Goal: Information Seeking & Learning: Learn about a topic

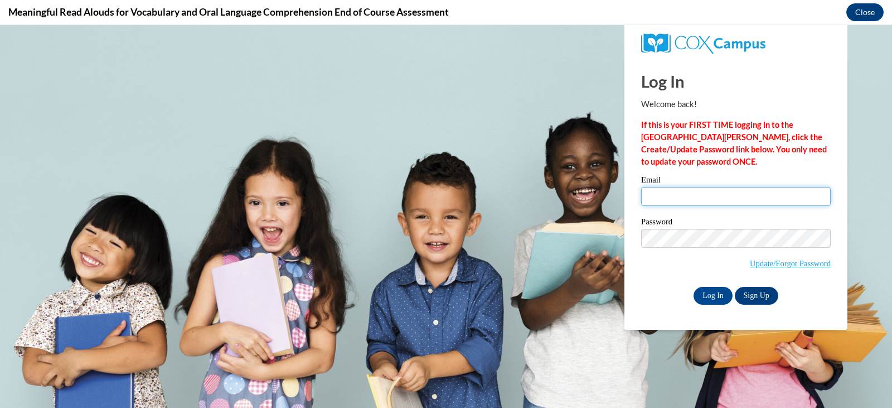
click at [725, 194] on input "Email" at bounding box center [736, 196] width 190 height 19
type input "[EMAIL_ADDRESS][DOMAIN_NAME]"
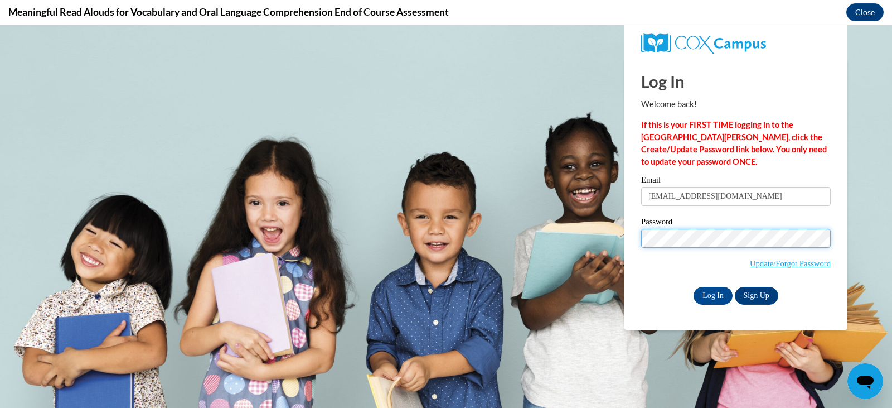
click at [694, 287] on input "Log In" at bounding box center [713, 296] width 39 height 18
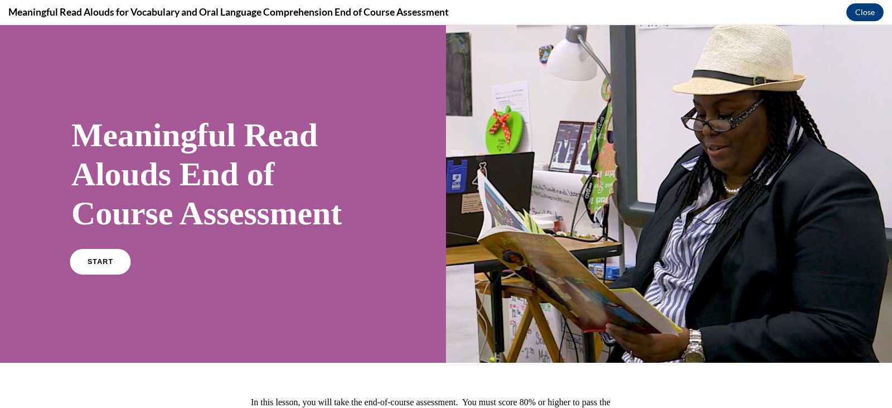
click at [94, 267] on link "START" at bounding box center [100, 262] width 61 height 26
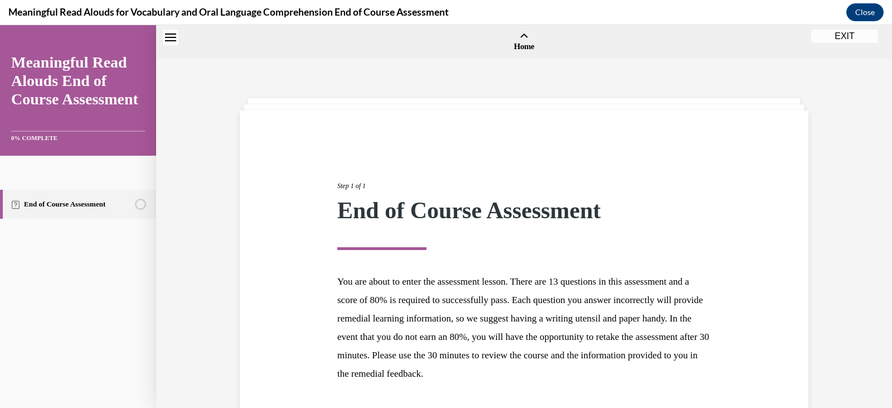
scroll to position [35, 0]
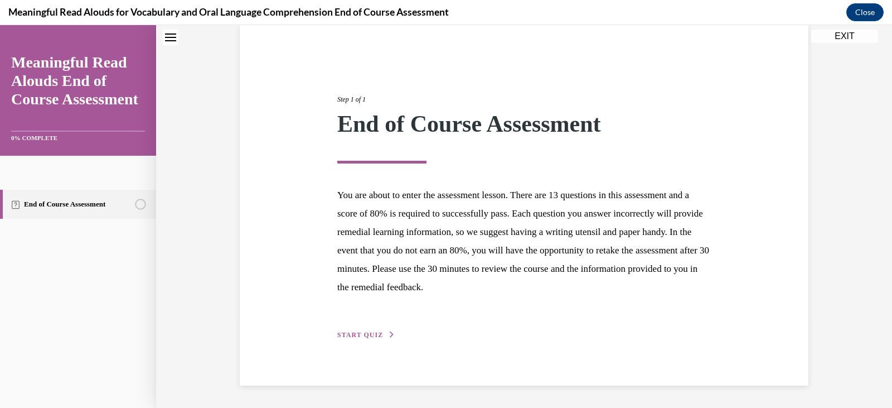
click at [360, 334] on span "START QUIZ" at bounding box center [360, 335] width 46 height 8
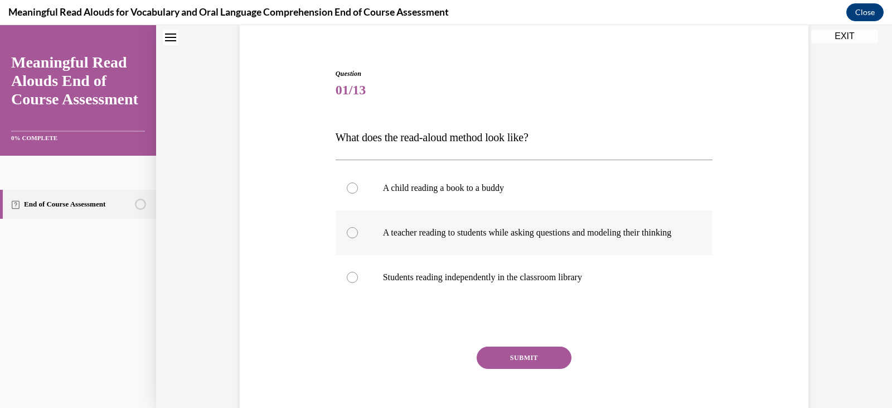
scroll to position [34, 0]
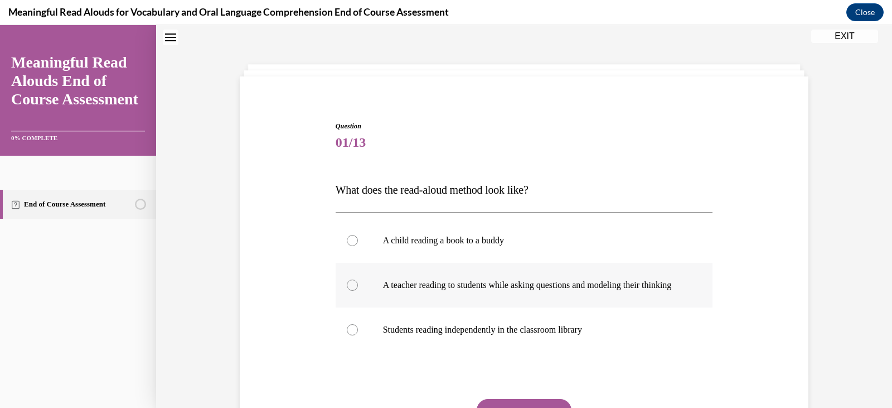
click at [358, 295] on label "A teacher reading to students while asking questions and modeling their thinking" at bounding box center [525, 285] width 378 height 45
click at [358, 291] on input "A teacher reading to students while asking questions and modeling their thinking" at bounding box center [352, 284] width 11 height 11
radio input "true"
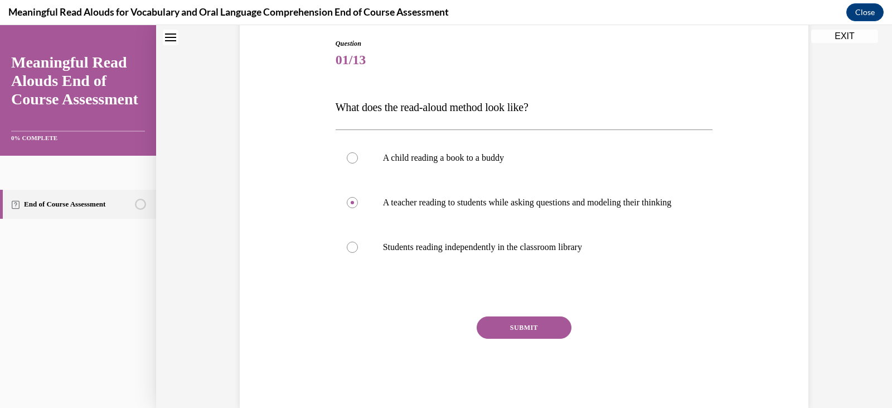
click at [517, 339] on button "SUBMIT" at bounding box center [524, 327] width 95 height 22
